Goal: Check status: Check status

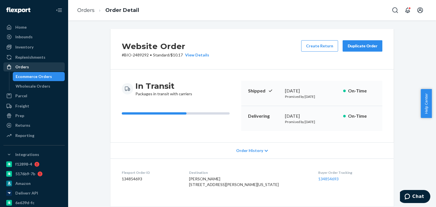
click at [41, 66] on div "Orders" at bounding box center [34, 67] width 60 height 8
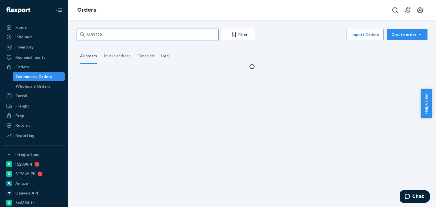
drag, startPoint x: 113, startPoint y: 32, endPoint x: 85, endPoint y: 36, distance: 27.5
click at [85, 36] on input "2489292" at bounding box center [148, 34] width 142 height 11
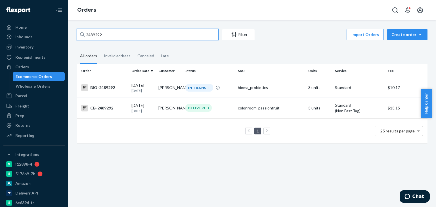
click at [98, 35] on input "2489292" at bounding box center [148, 34] width 142 height 11
drag, startPoint x: 99, startPoint y: 32, endPoint x: 105, endPoint y: 32, distance: 6.3
click at [98, 34] on input "2489292" at bounding box center [148, 34] width 142 height 11
drag, startPoint x: 104, startPoint y: 35, endPoint x: 93, endPoint y: 34, distance: 11.4
click at [86, 36] on input "2489292" at bounding box center [148, 34] width 142 height 11
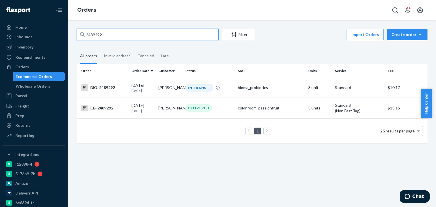
paste input "2505847"
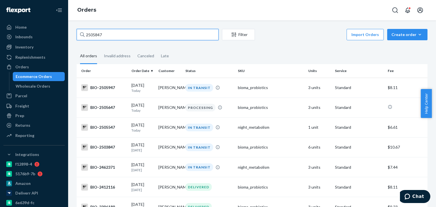
drag, startPoint x: 112, startPoint y: 33, endPoint x: 87, endPoint y: 30, distance: 26.1
click at [80, 33] on div "2505847" at bounding box center [148, 34] width 142 height 11
paste input "2505761"
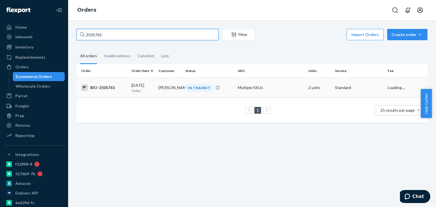
type input "2505761"
click at [209, 83] on td "IN TRANSIT" at bounding box center [209, 88] width 53 height 20
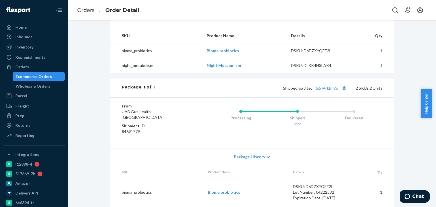
scroll to position [221, 0]
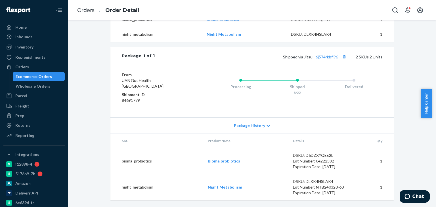
click at [327, 60] on div "Shipped via Jitsu 6j574rkbfj96 2 SKUs 2 Units" at bounding box center [268, 56] width 227 height 7
click at [327, 57] on link "6j574rkbfj96" at bounding box center [327, 57] width 22 height 5
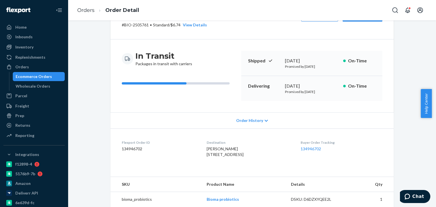
scroll to position [0, 0]
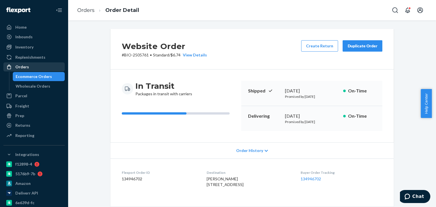
click at [42, 67] on div "Orders" at bounding box center [34, 67] width 60 height 8
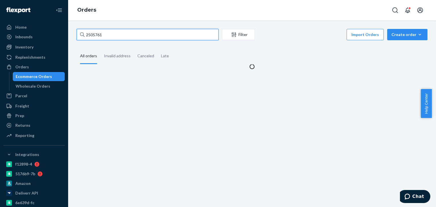
drag, startPoint x: 116, startPoint y: 36, endPoint x: 84, endPoint y: 37, distance: 31.5
click at [78, 38] on input "2505761" at bounding box center [148, 34] width 142 height 11
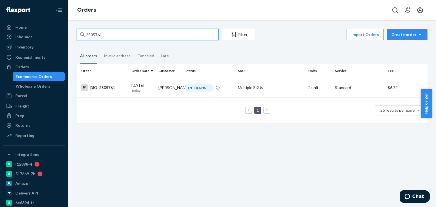
paste input "482962"
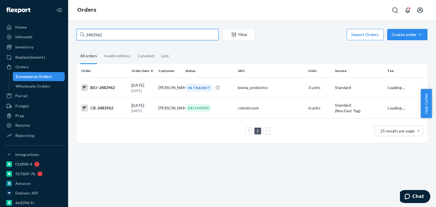
type input "2482962"
click at [210, 90] on div "IN TRANSIT" at bounding box center [209, 88] width 50 height 8
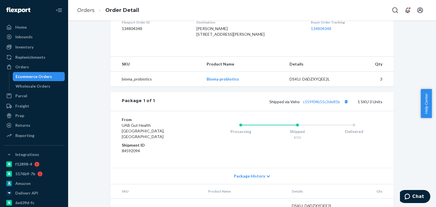
scroll to position [170, 0]
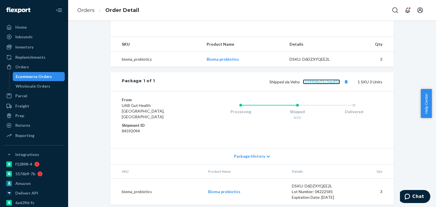
click at [312, 84] on link "c559f04b55c3de85b" at bounding box center [321, 82] width 37 height 5
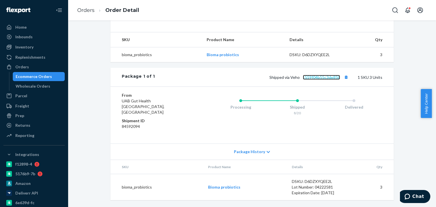
scroll to position [180, 0]
click at [25, 67] on div "Orders" at bounding box center [22, 67] width 14 height 6
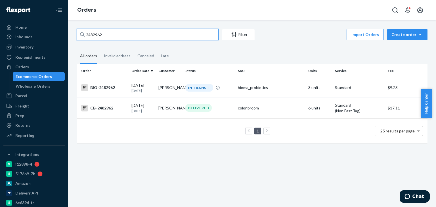
drag, startPoint x: 105, startPoint y: 34, endPoint x: 87, endPoint y: 35, distance: 17.9
click at [78, 34] on input "2482962" at bounding box center [148, 34] width 142 height 11
paste input "353474"
type input "2353474"
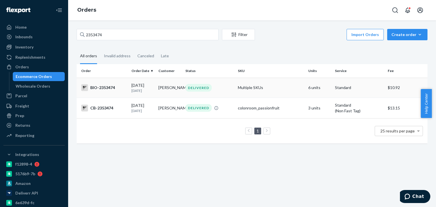
click at [166, 85] on td "[PERSON_NAME]" at bounding box center [169, 88] width 27 height 20
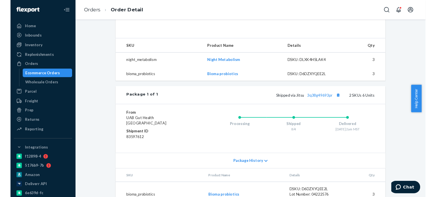
scroll to position [170, 0]
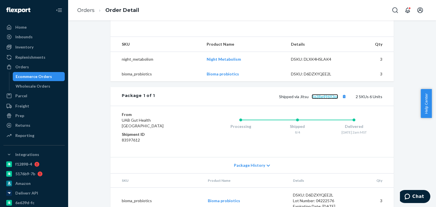
click at [327, 99] on link "3q38g49693pr" at bounding box center [325, 96] width 26 height 5
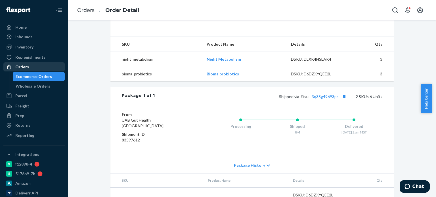
click at [39, 66] on div "Orders" at bounding box center [34, 67] width 60 height 8
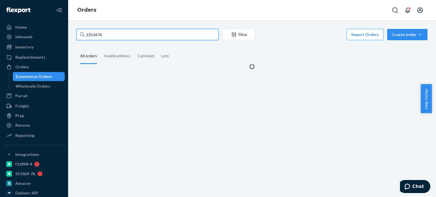
drag, startPoint x: 93, startPoint y: 34, endPoint x: 86, endPoint y: 36, distance: 6.6
click at [80, 34] on div "2353474" at bounding box center [148, 34] width 142 height 11
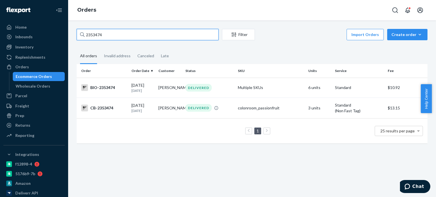
paste input "806076"
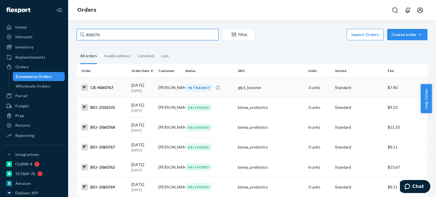
type input "806076"
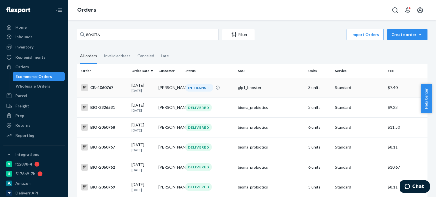
click at [162, 86] on td "[PERSON_NAME]" at bounding box center [169, 88] width 27 height 20
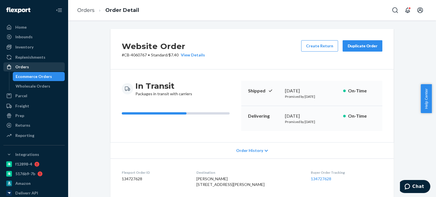
drag, startPoint x: 22, startPoint y: 68, endPoint x: 45, endPoint y: 70, distance: 24.0
click at [22, 68] on div "Orders" at bounding box center [22, 67] width 14 height 6
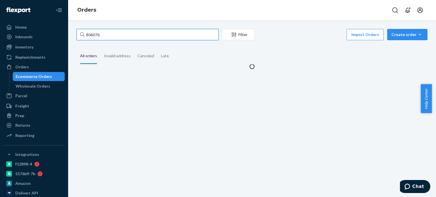
drag, startPoint x: 95, startPoint y: 33, endPoint x: 83, endPoint y: 34, distance: 11.9
click at [82, 33] on div "806076" at bounding box center [148, 34] width 142 height 11
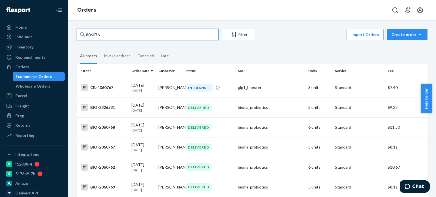
paste input "2302388"
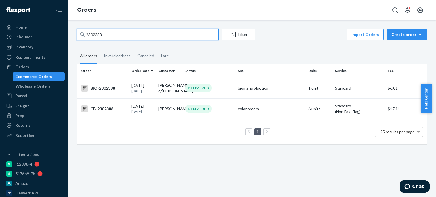
drag, startPoint x: 111, startPoint y: 35, endPoint x: 97, endPoint y: 34, distance: 14.0
click at [85, 34] on input "2302388" at bounding box center [148, 34] width 142 height 11
paste input "9731"
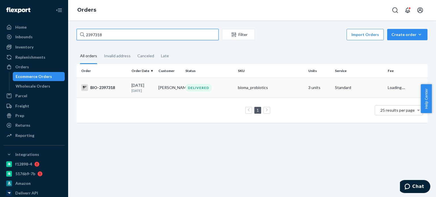
type input "2397318"
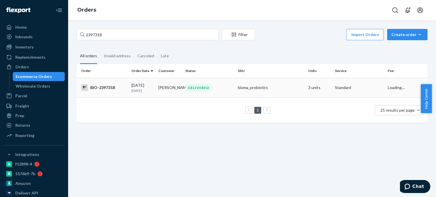
click at [219, 89] on div "DELIVERED" at bounding box center [209, 88] width 50 height 8
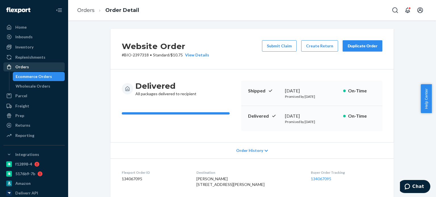
click at [19, 68] on div "Orders" at bounding box center [22, 67] width 14 height 6
